Goal: Task Accomplishment & Management: Manage account settings

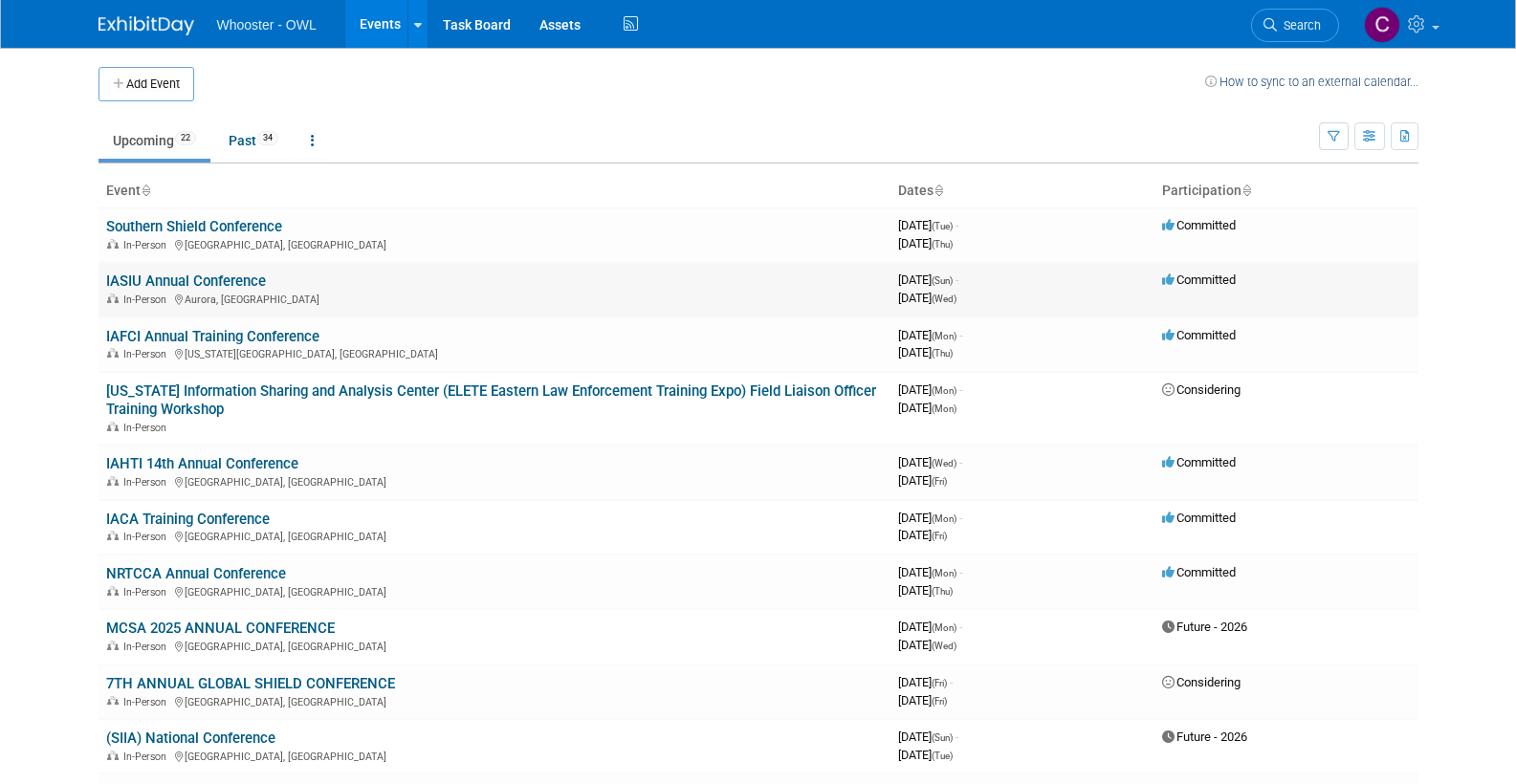
click at [175, 276] on link "IASIU Annual Conference" at bounding box center [186, 281] width 160 height 17
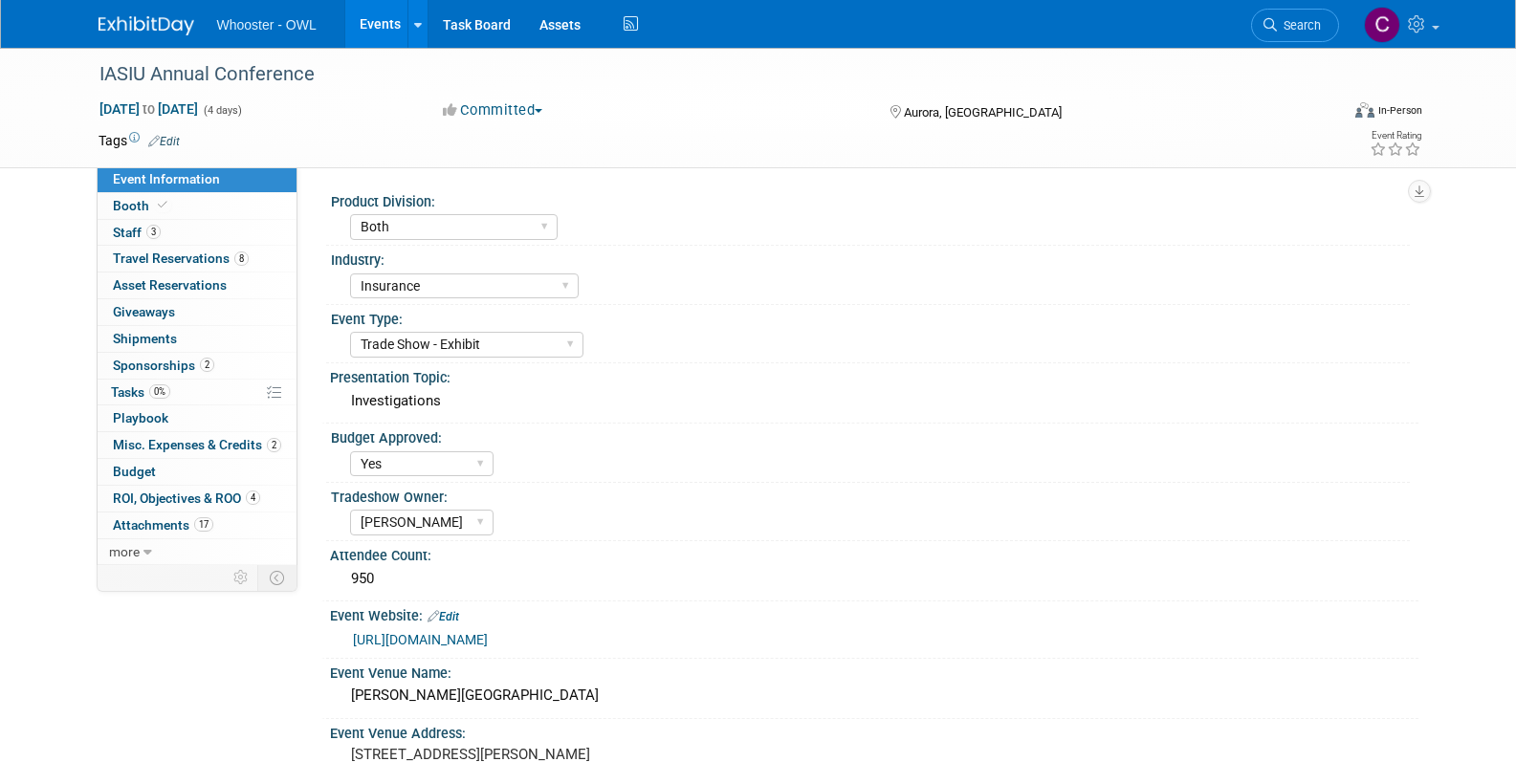
select select "Both"
select select "Insurance"
select select "Trade Show - Exhibit"
select select "Yes"
select select "[PERSON_NAME]"
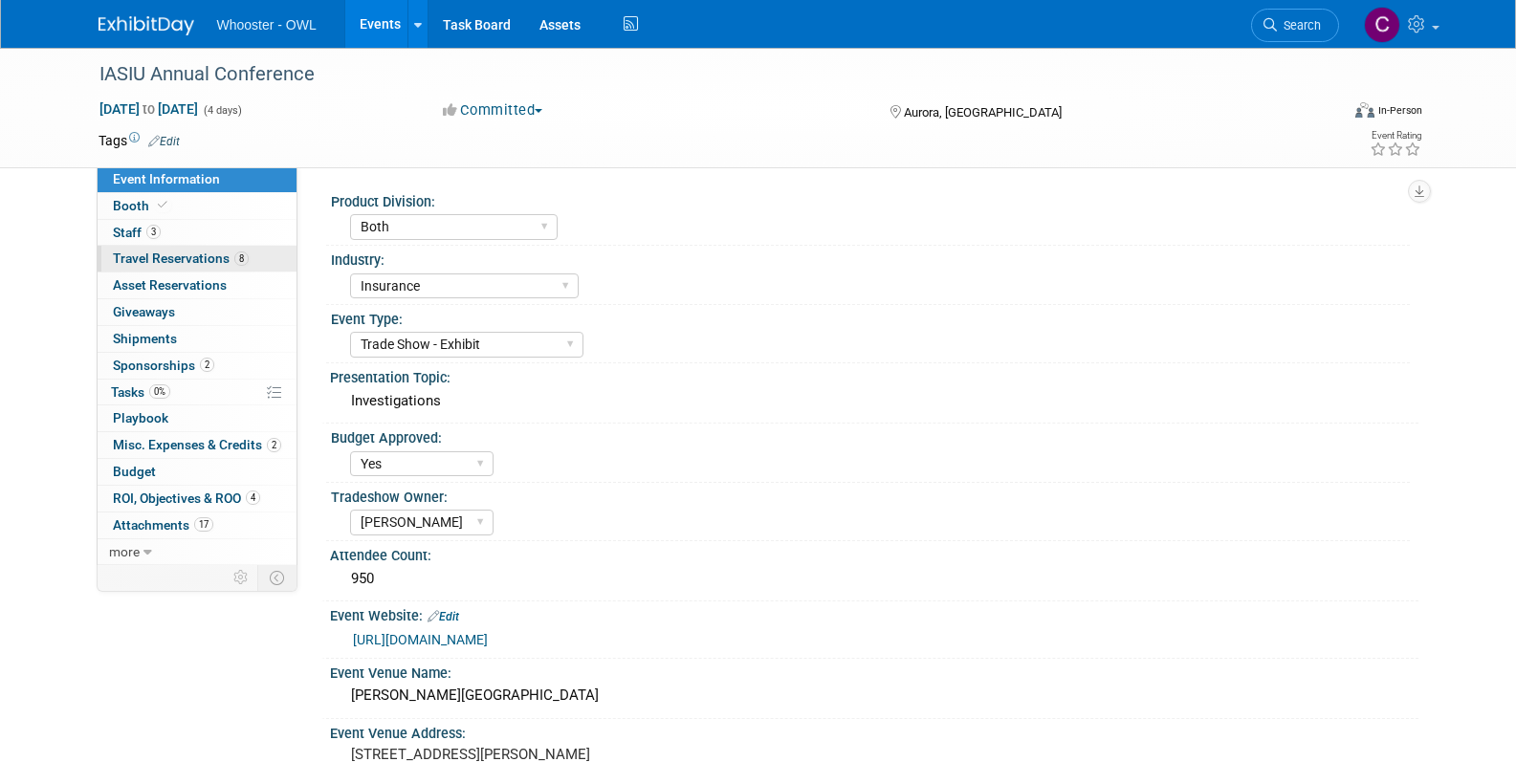
click at [144, 251] on span "Travel Reservations 8" at bounding box center [181, 258] width 136 height 15
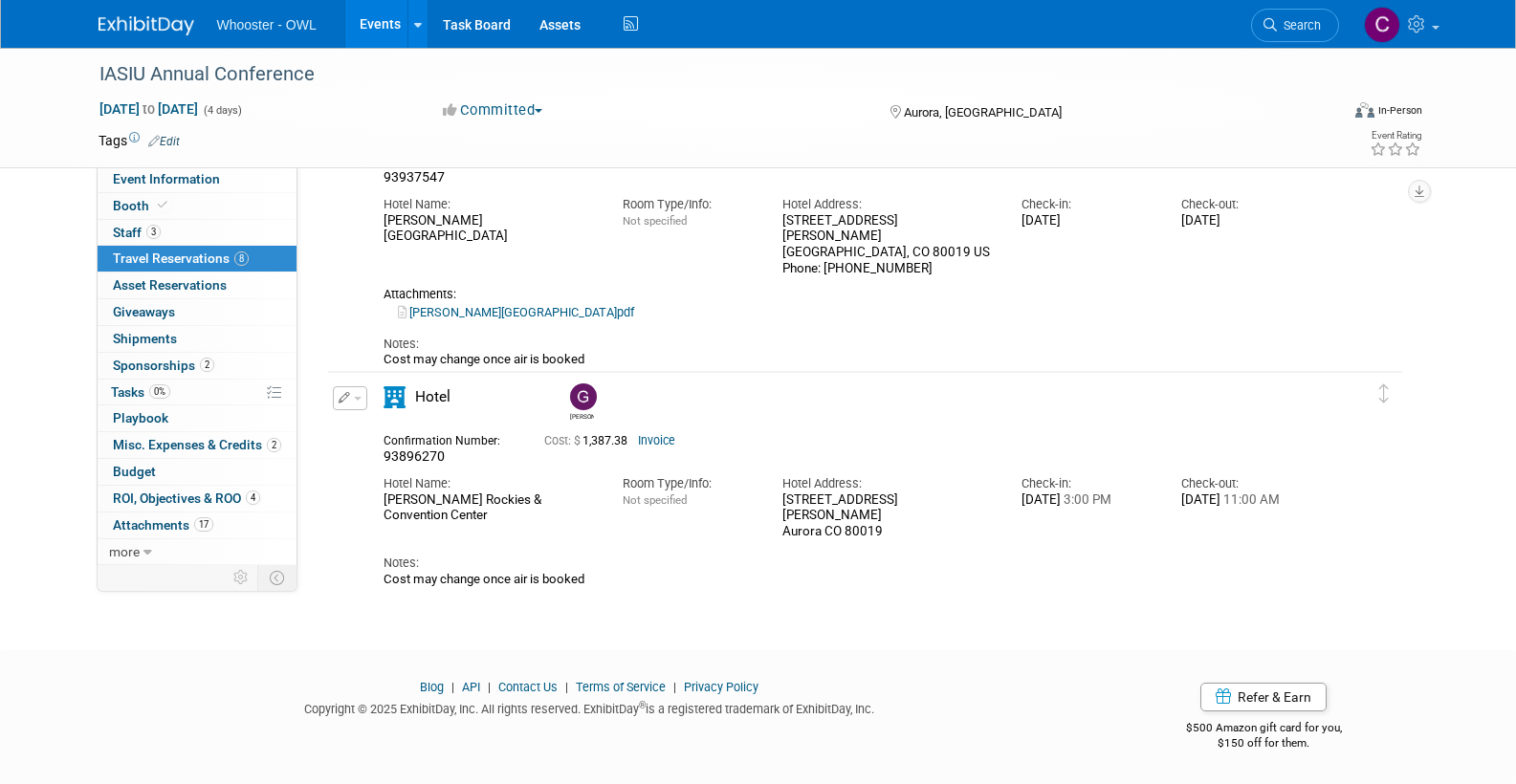
scroll to position [2086, 0]
